Goal: Navigation & Orientation: Find specific page/section

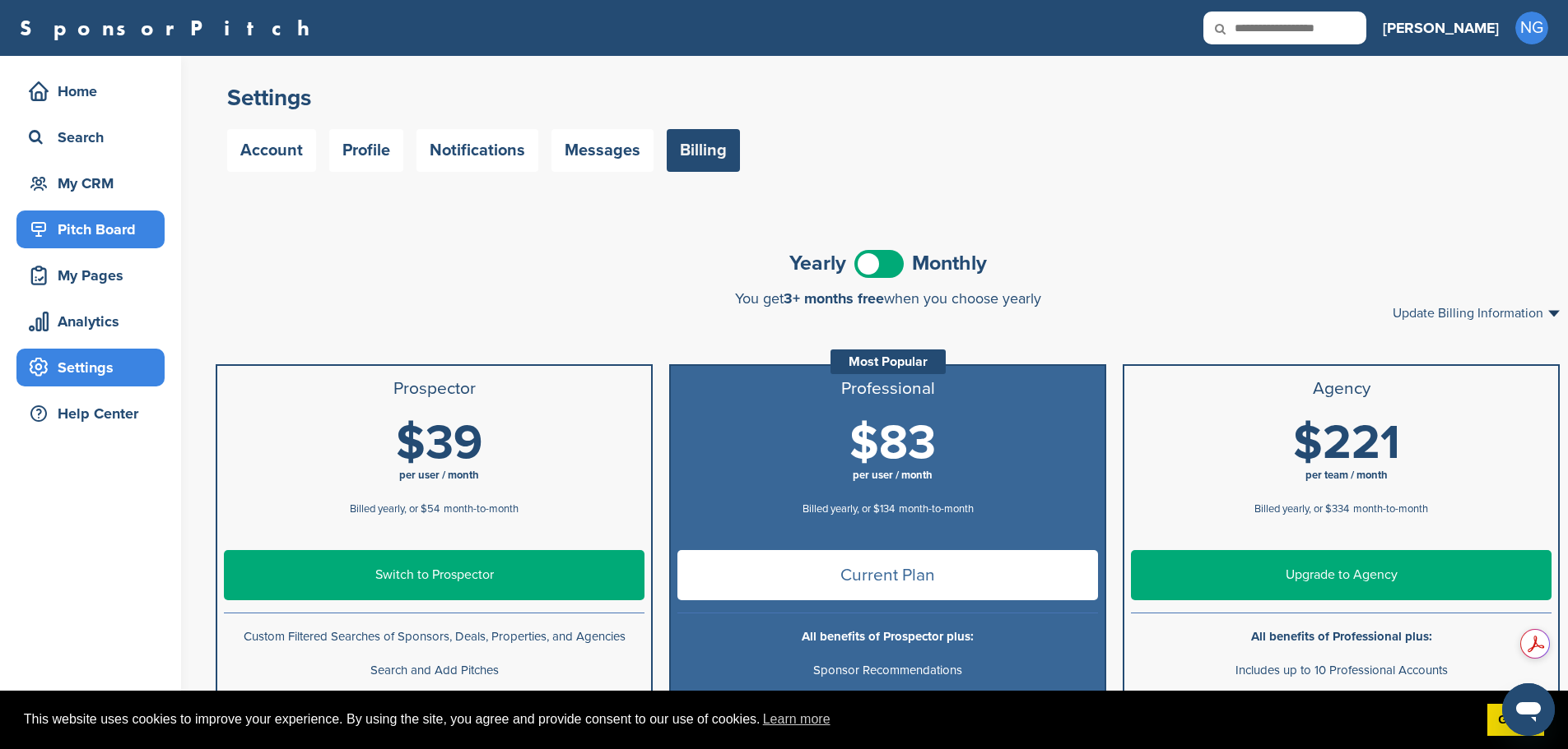
click at [93, 231] on div "Pitch Board" at bounding box center [94, 230] width 140 height 30
